Goal: Information Seeking & Learning: Learn about a topic

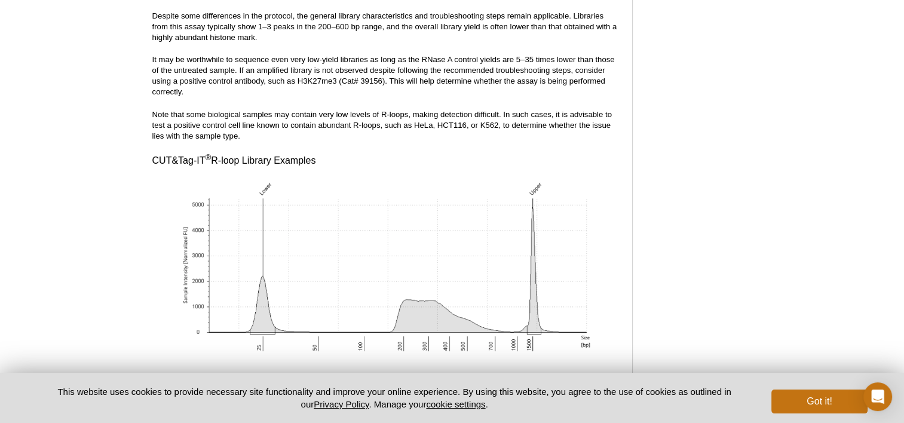
scroll to position [4943, 0]
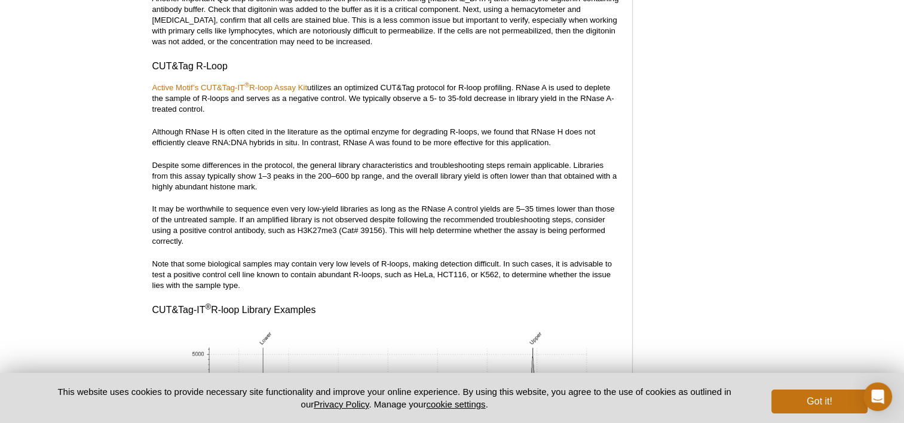
click at [823, 384] on div "Got it!" at bounding box center [816, 398] width 103 height 31
click at [819, 403] on button "Got it!" at bounding box center [820, 402] width 96 height 24
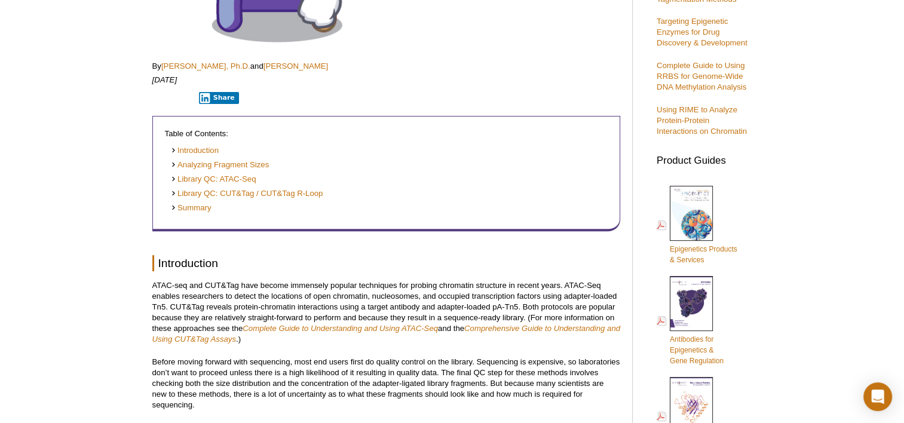
scroll to position [221, 0]
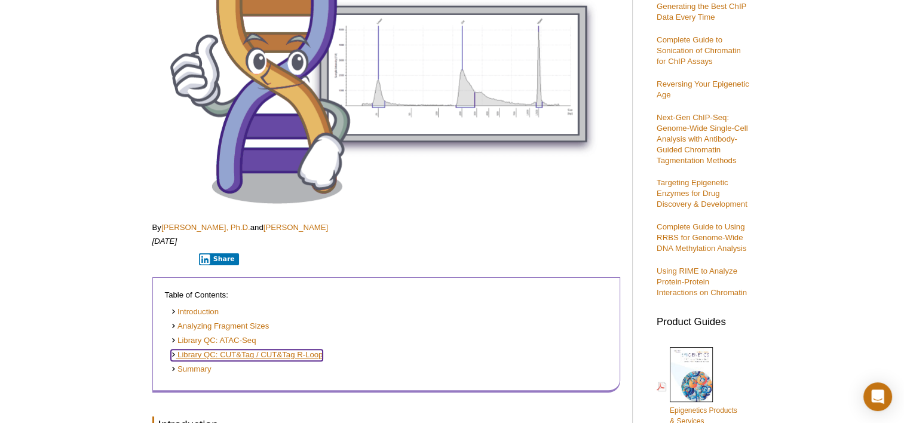
click at [240, 353] on link "Library QC: CUT&Tag / CUT&Tag R-Loop" at bounding box center [247, 355] width 152 height 11
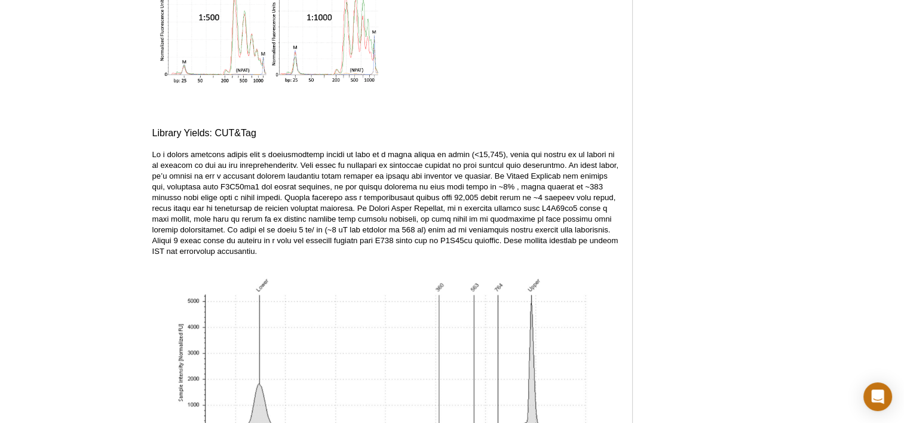
scroll to position [3909, 0]
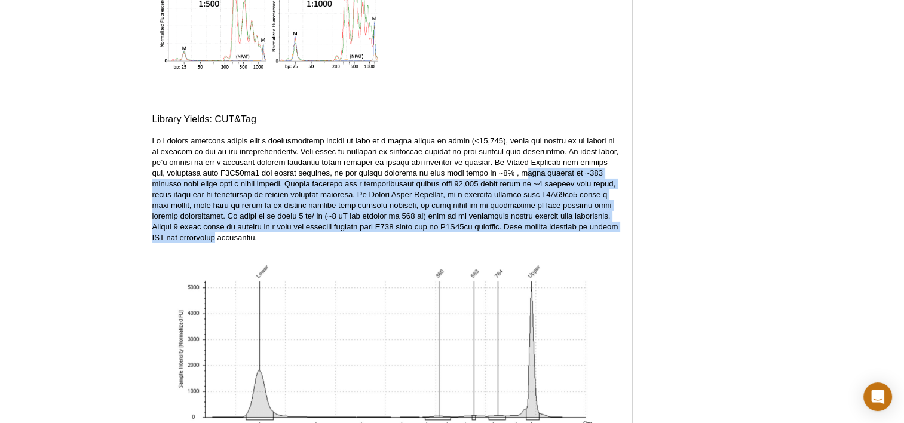
drag, startPoint x: 506, startPoint y: 161, endPoint x: 619, endPoint y: 215, distance: 124.9
click at [619, 215] on p at bounding box center [386, 190] width 468 height 108
drag, startPoint x: 619, startPoint y: 215, endPoint x: 579, endPoint y: 215, distance: 39.5
click at [579, 215] on p at bounding box center [386, 190] width 468 height 108
click at [213, 210] on p at bounding box center [386, 190] width 468 height 108
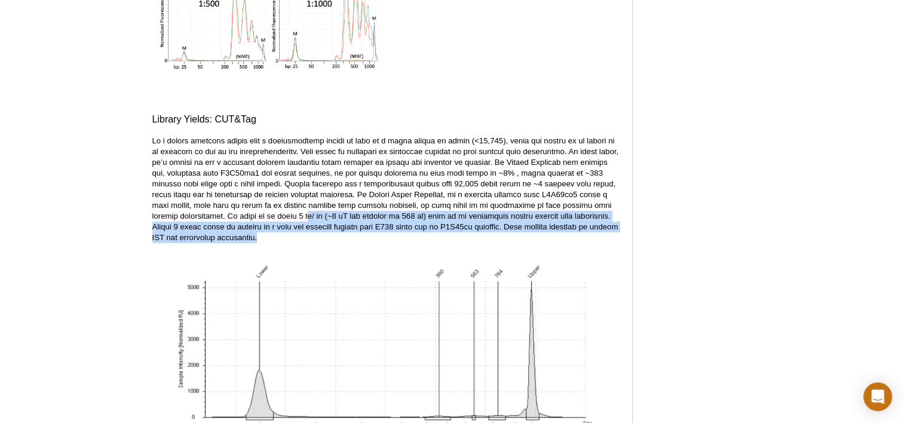
drag, startPoint x: 218, startPoint y: 206, endPoint x: 534, endPoint y: 227, distance: 317.5
click at [534, 227] on p at bounding box center [386, 190] width 468 height 108
